Goal: Check status

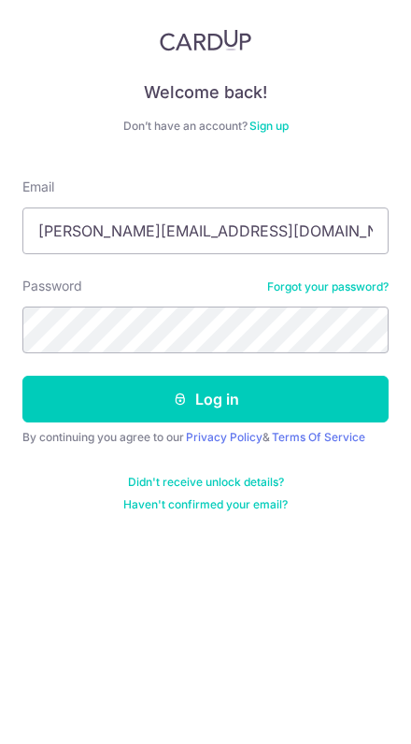
type input "[PERSON_NAME][EMAIL_ADDRESS][DOMAIN_NAME]"
click at [83, 300] on div "Password Forgot your password?" at bounding box center [205, 338] width 367 height 77
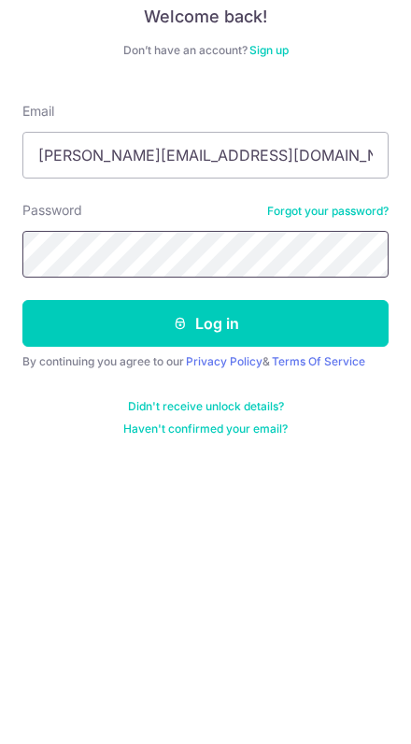
click at [90, 399] on button "Log in" at bounding box center [205, 422] width 367 height 47
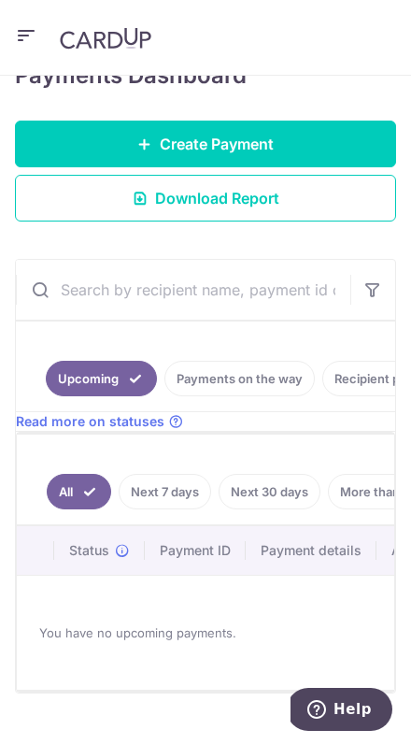
click at [215, 389] on link "Payments on the way" at bounding box center [240, 379] width 151 height 36
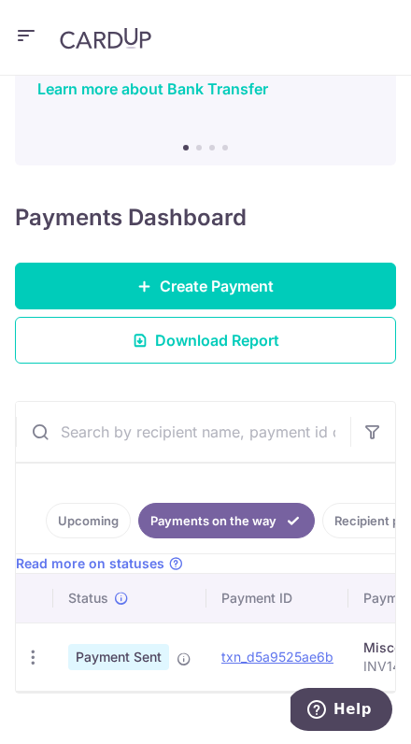
scroll to position [175, 0]
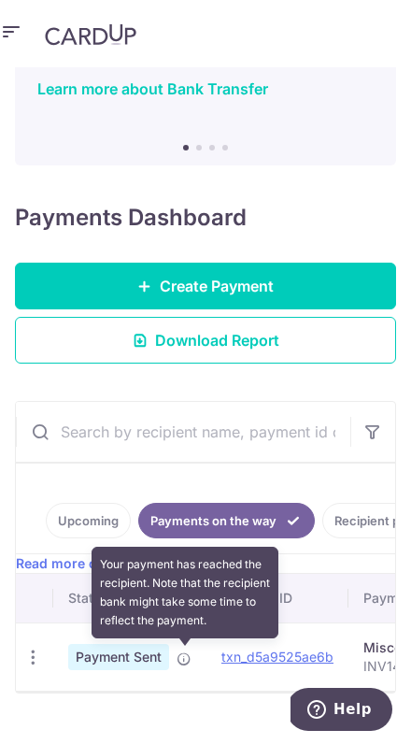
click at [186, 652] on icon at bounding box center [184, 659] width 15 height 15
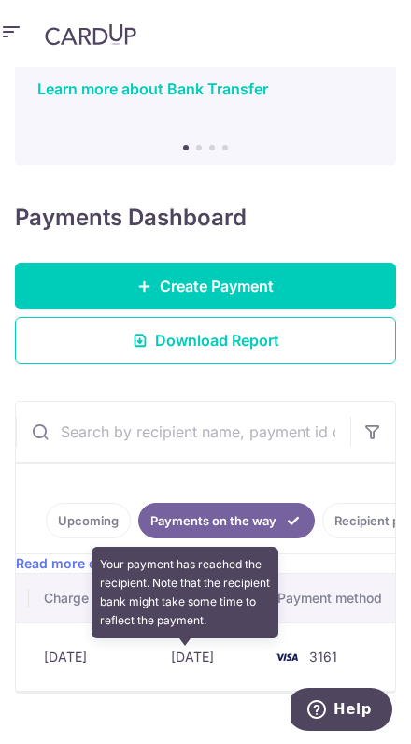
scroll to position [0, 912]
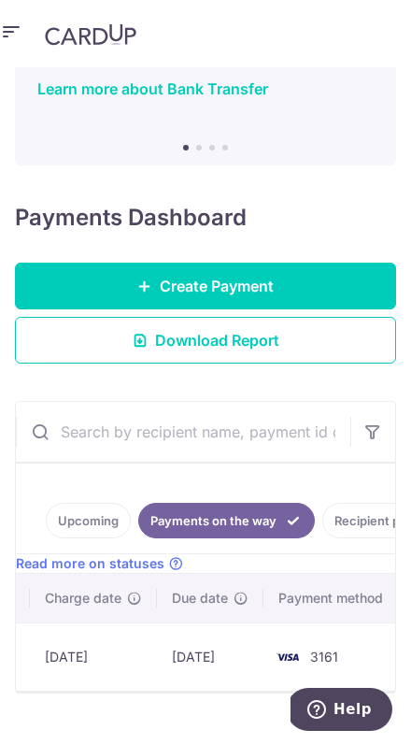
click at [355, 503] on link "Recipient paid" at bounding box center [376, 521] width 107 height 36
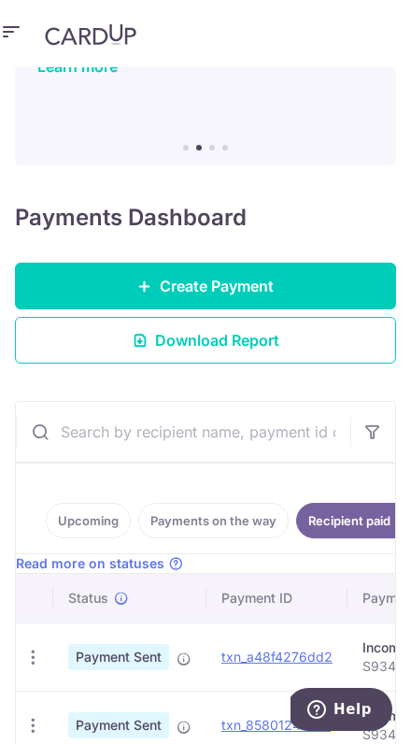
scroll to position [0, 0]
click at [192, 652] on icon at bounding box center [184, 659] width 15 height 15
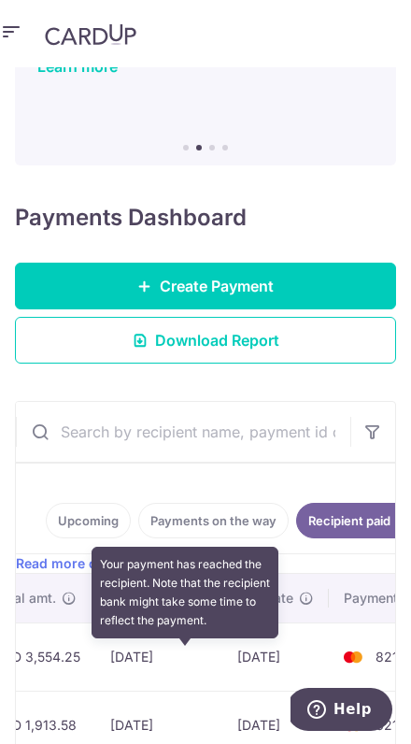
scroll to position [0, 1024]
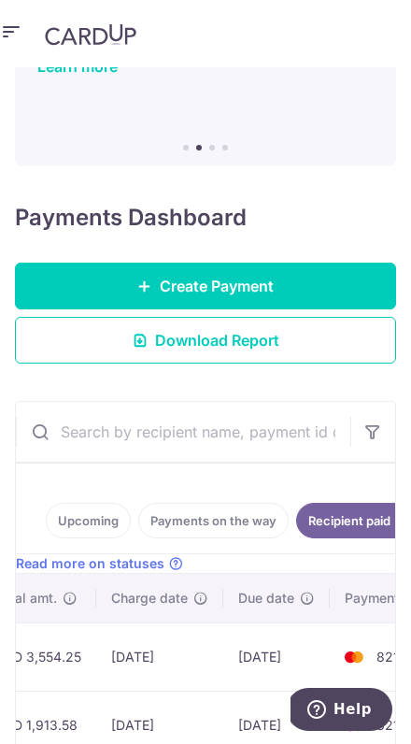
click at [195, 503] on link "Payments on the way" at bounding box center [213, 521] width 151 height 36
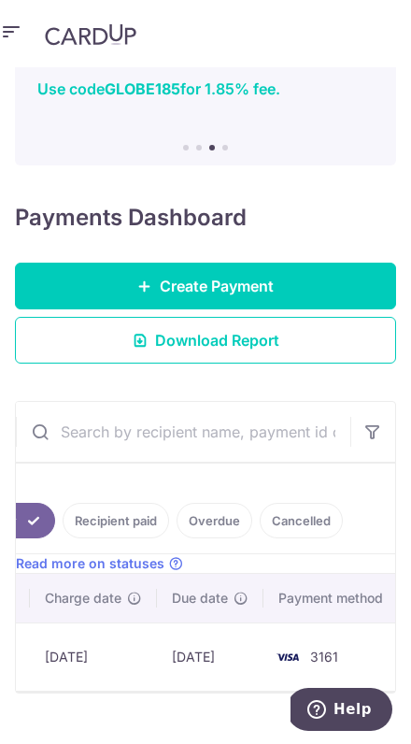
scroll to position [0, 259]
click at [224, 503] on link "Overdue" at bounding box center [216, 521] width 76 height 36
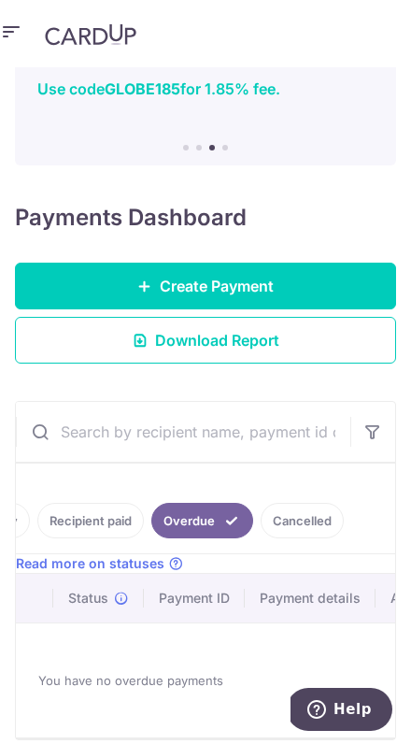
click at [284, 503] on link "Cancelled" at bounding box center [302, 521] width 83 height 36
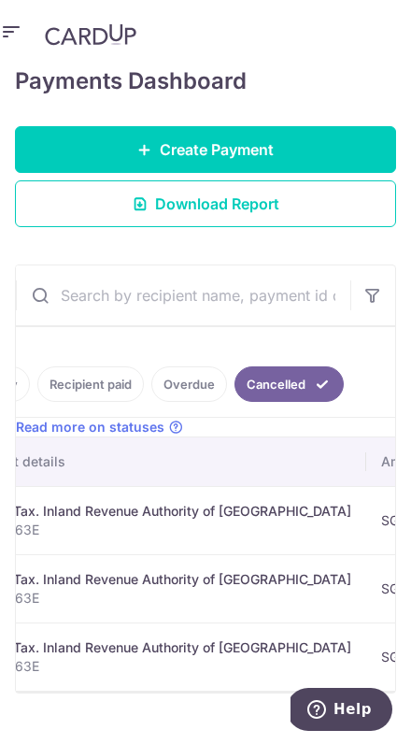
scroll to position [0, 398]
